Goal: Find contact information: Find contact information

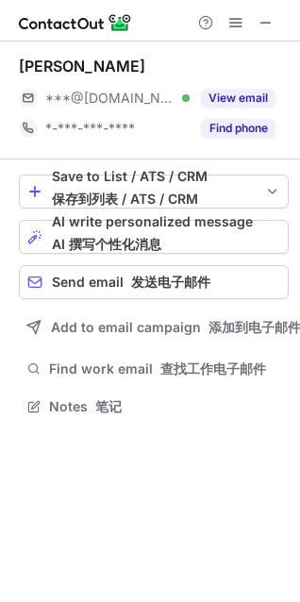
scroll to position [393, 300]
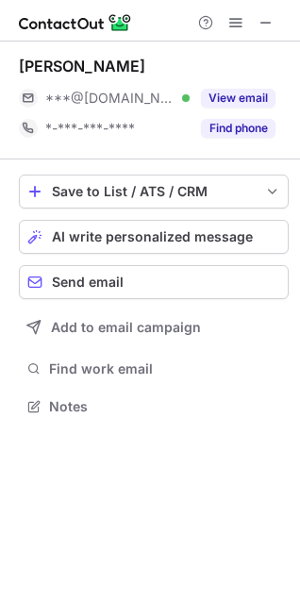
drag, startPoint x: 151, startPoint y: 10, endPoint x: 34, endPoint y: -9, distance: 118.6
click at [34, 0] on html "[PERSON_NAME] ***@[DOMAIN_NAME] Verified View email *-***-***-**** Find phone S…" at bounding box center [150, 301] width 300 height 602
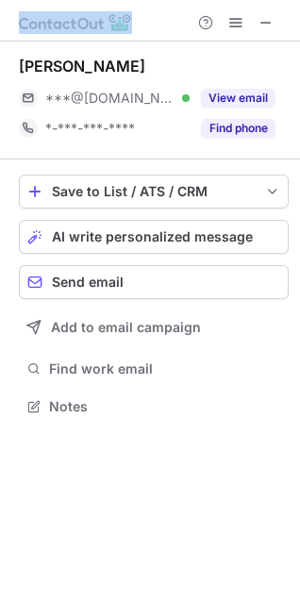
drag, startPoint x: 162, startPoint y: 14, endPoint x: 184, endPoint y: 16, distance: 21.8
click at [119, 3] on div "Help & Support" at bounding box center [150, 20] width 300 height 41
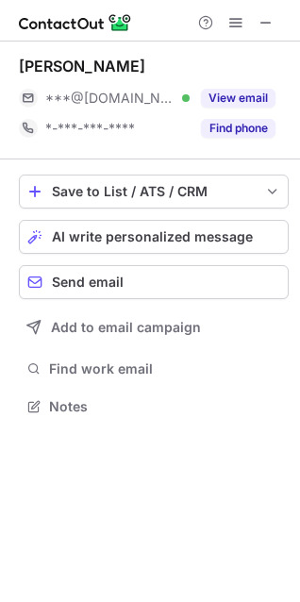
click at [159, 560] on div "[PERSON_NAME] ***@[DOMAIN_NAME] Verified View email *-***-***-**** Find phone S…" at bounding box center [150, 321] width 300 height 560
click at [261, 25] on span at bounding box center [265, 22] width 15 height 15
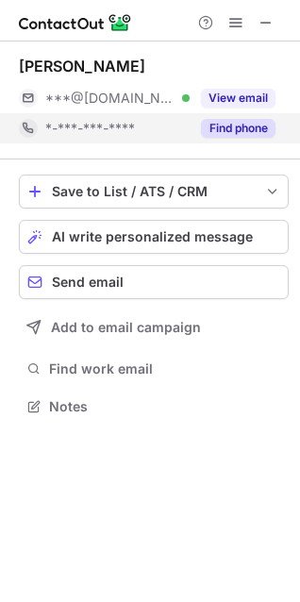
click at [233, 134] on button "Find phone" at bounding box center [238, 128] width 74 height 19
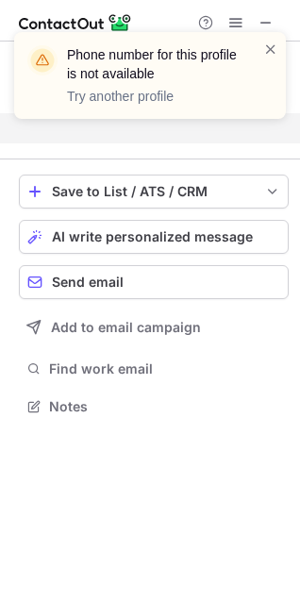
scroll to position [363, 300]
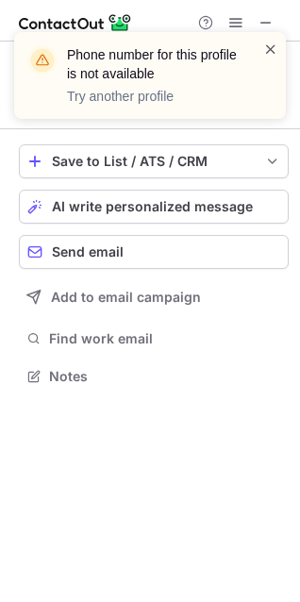
click at [272, 52] on span at bounding box center [270, 49] width 15 height 19
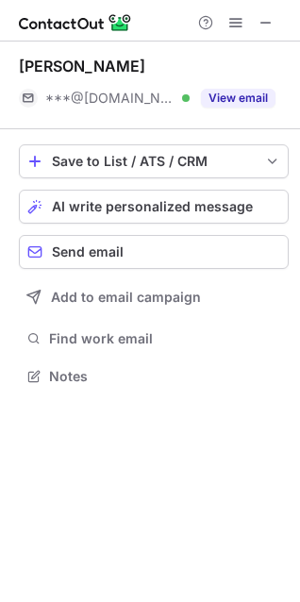
click at [247, 93] on div "Phone number for this profile is not available Try another profile Help & Suppo…" at bounding box center [150, 301] width 300 height 602
click at [247, 93] on button "View email" at bounding box center [238, 98] width 74 height 19
click at [260, 20] on span at bounding box center [265, 22] width 15 height 15
